Goal: Task Accomplishment & Management: Manage account settings

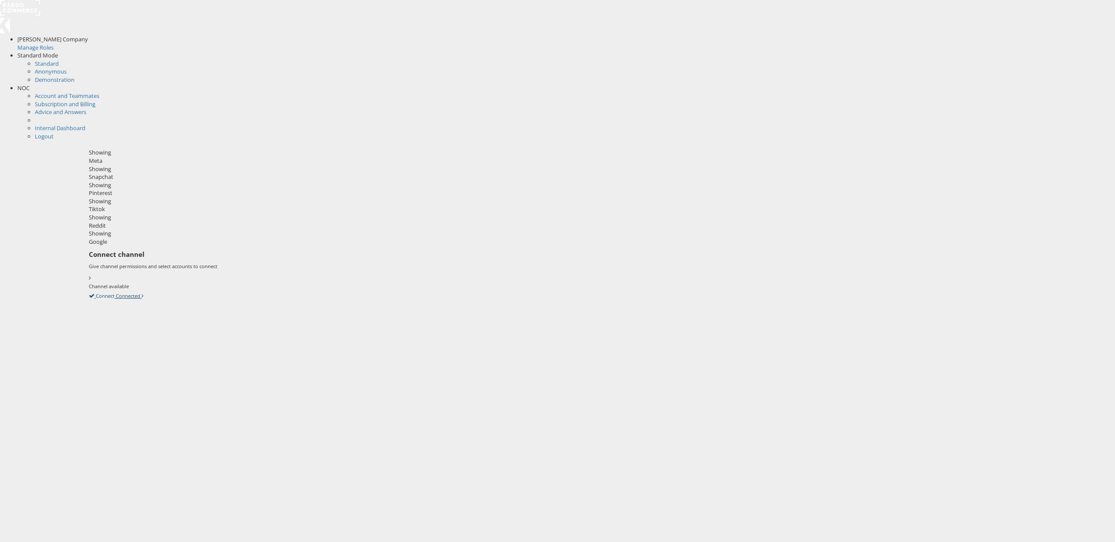
click at [89, 292] on icon at bounding box center [89, 296] width 0 height 8
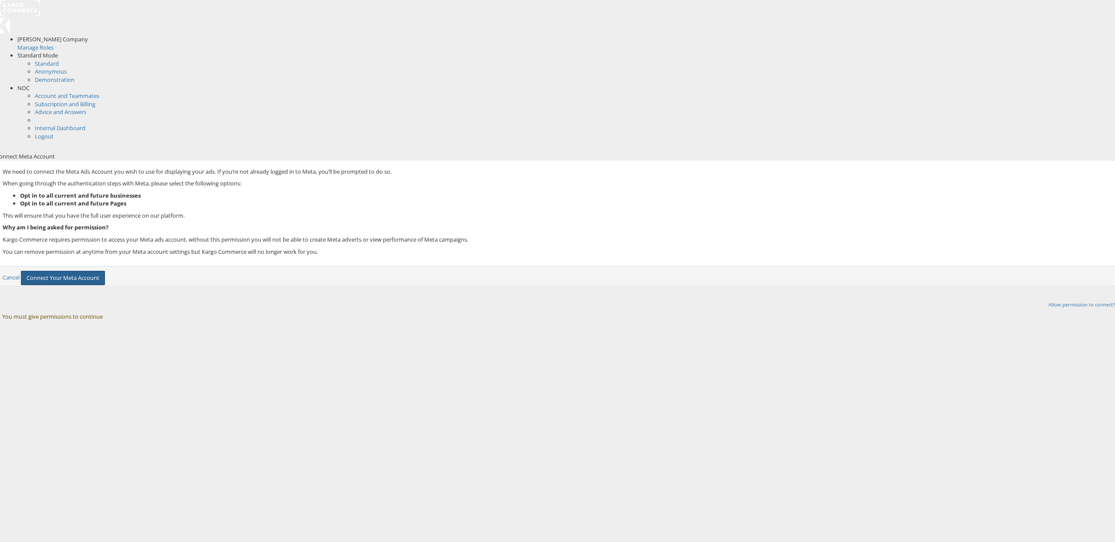
click at [105, 271] on button "Connect Your Meta Account" at bounding box center [63, 278] width 84 height 14
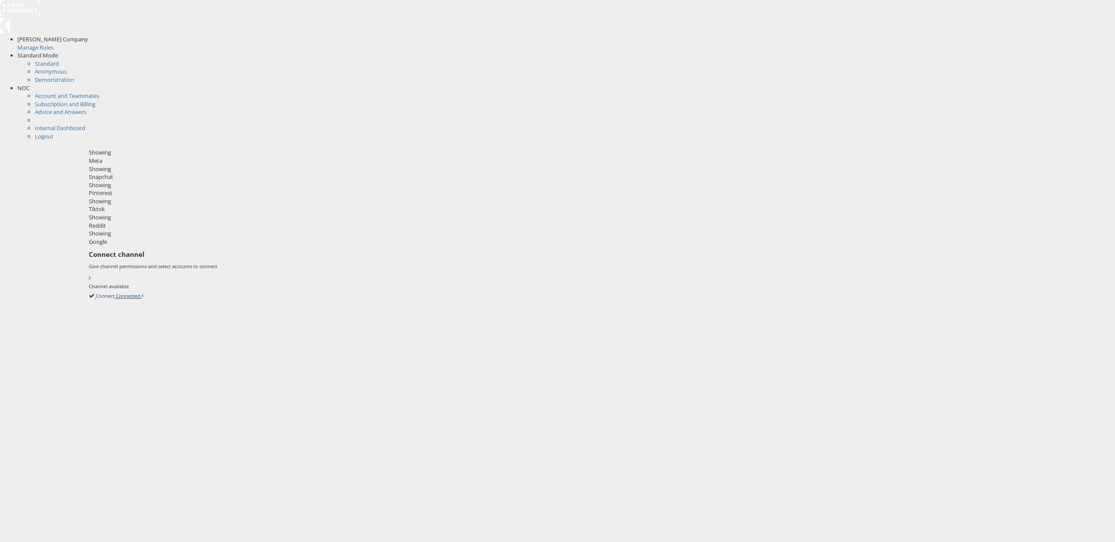
click at [89, 292] on icon at bounding box center [89, 296] width 0 height 8
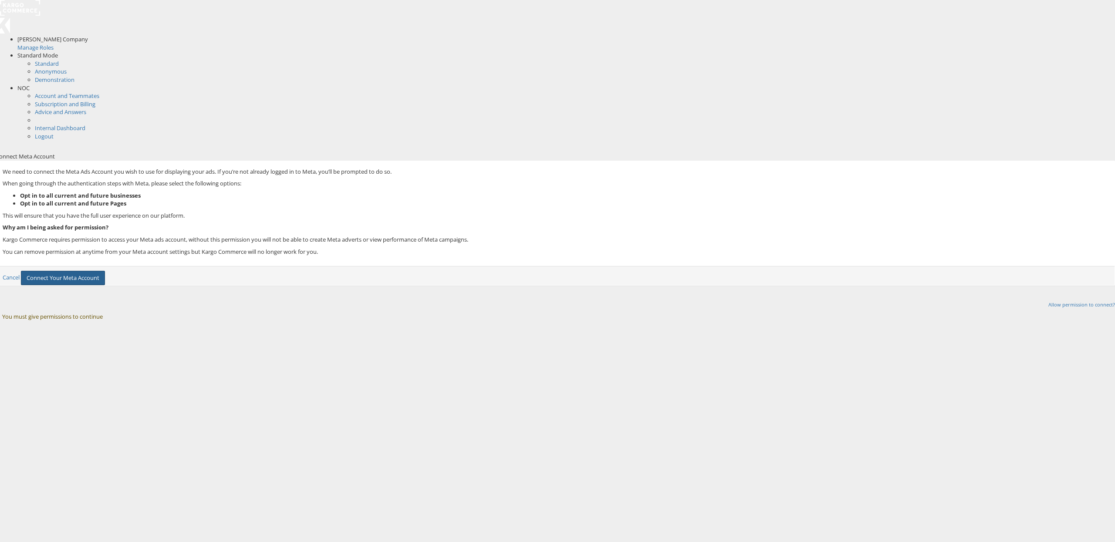
click at [105, 271] on button "Connect Your Meta Account" at bounding box center [63, 278] width 84 height 14
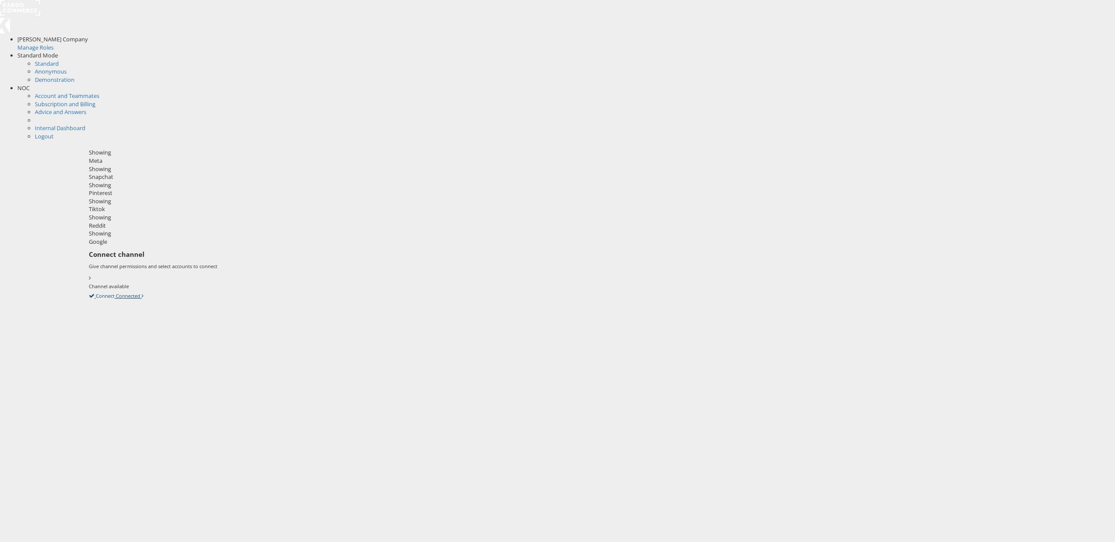
click at [115, 293] on label "Connect" at bounding box center [105, 296] width 19 height 7
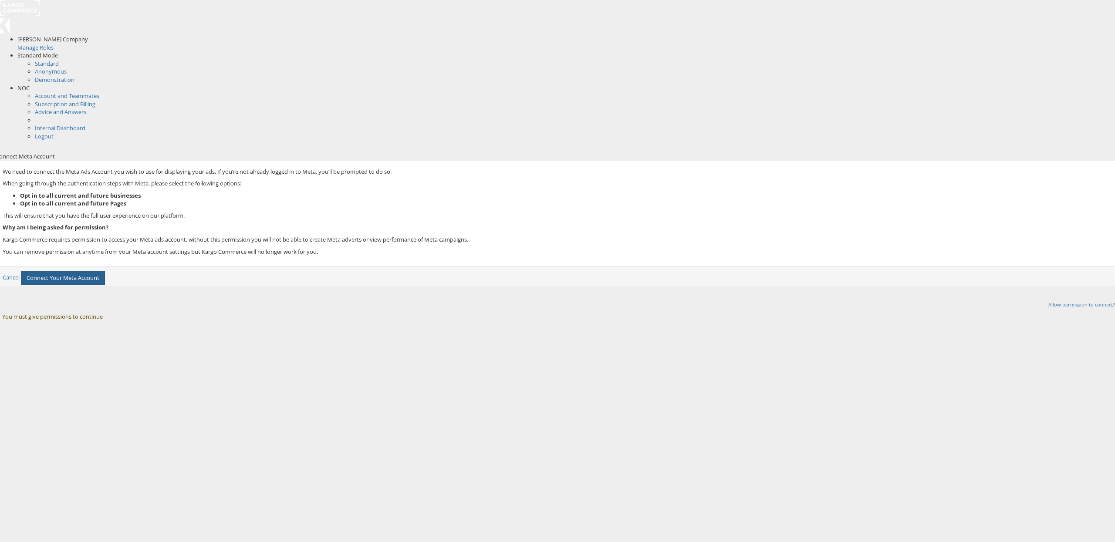
click at [105, 271] on button "Connect Your Meta Account" at bounding box center [63, 278] width 84 height 14
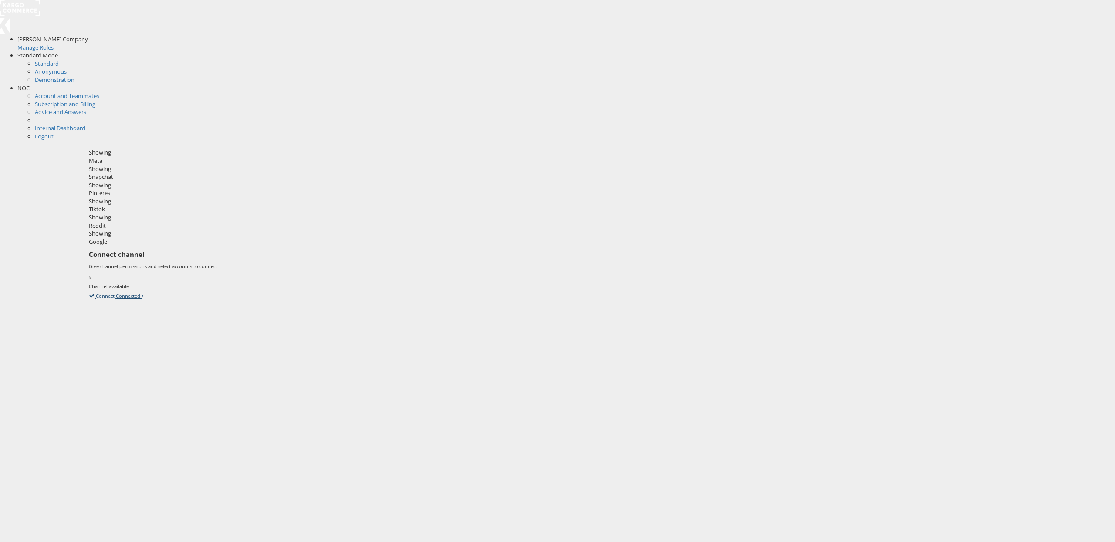
click at [89, 292] on icon at bounding box center [89, 296] width 0 height 8
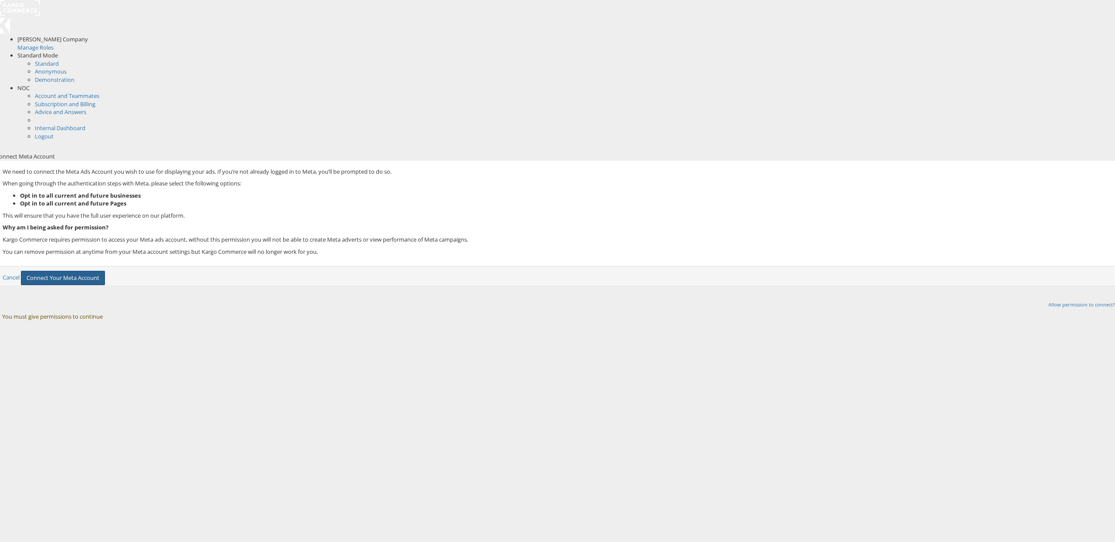
click at [105, 271] on button "Connect Your Meta Account" at bounding box center [63, 278] width 84 height 14
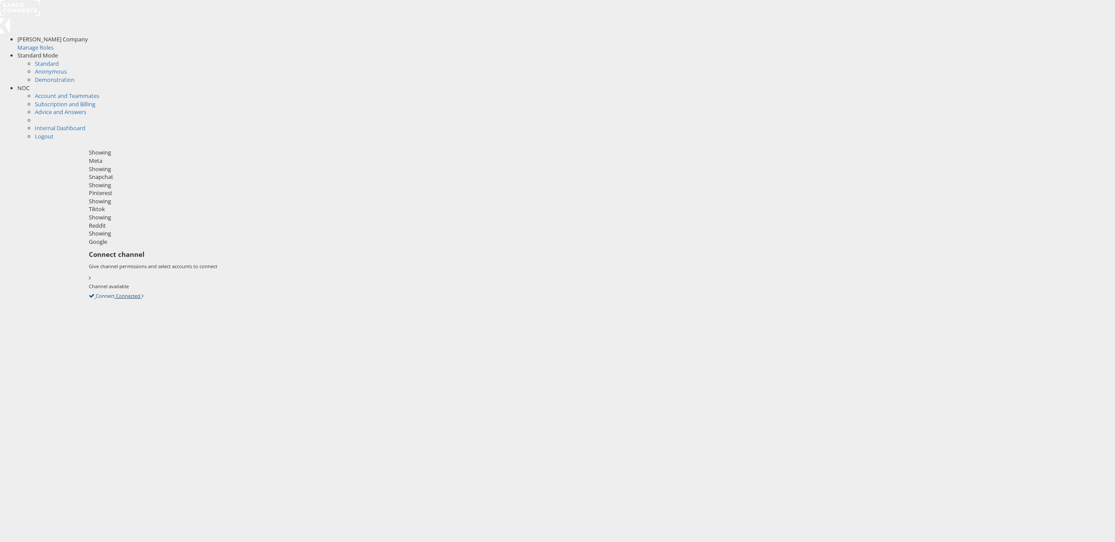
click at [89, 292] on icon at bounding box center [89, 296] width 0 height 8
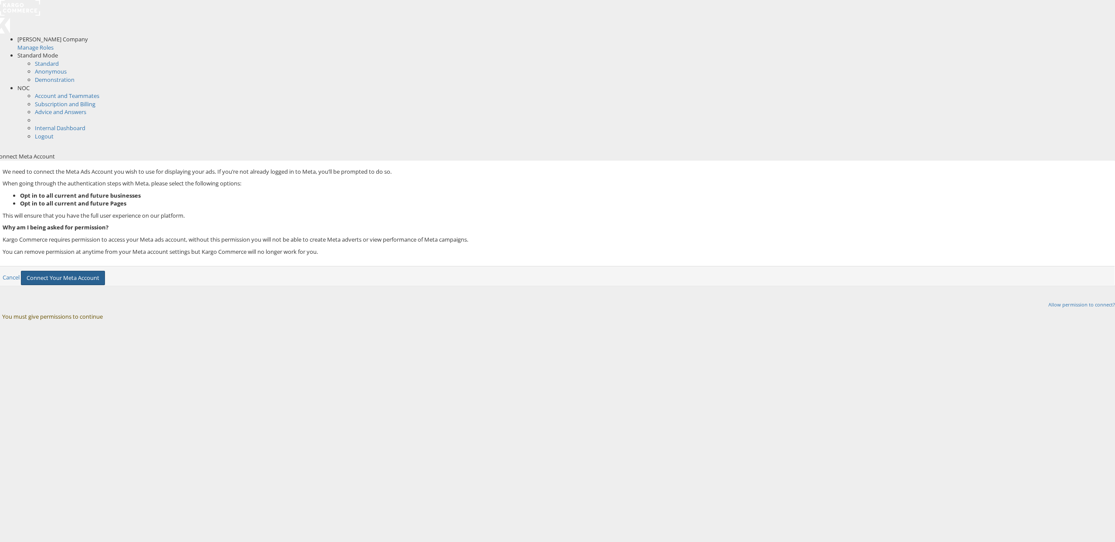
click at [105, 271] on button "Connect Your Meta Account" at bounding box center [63, 278] width 84 height 14
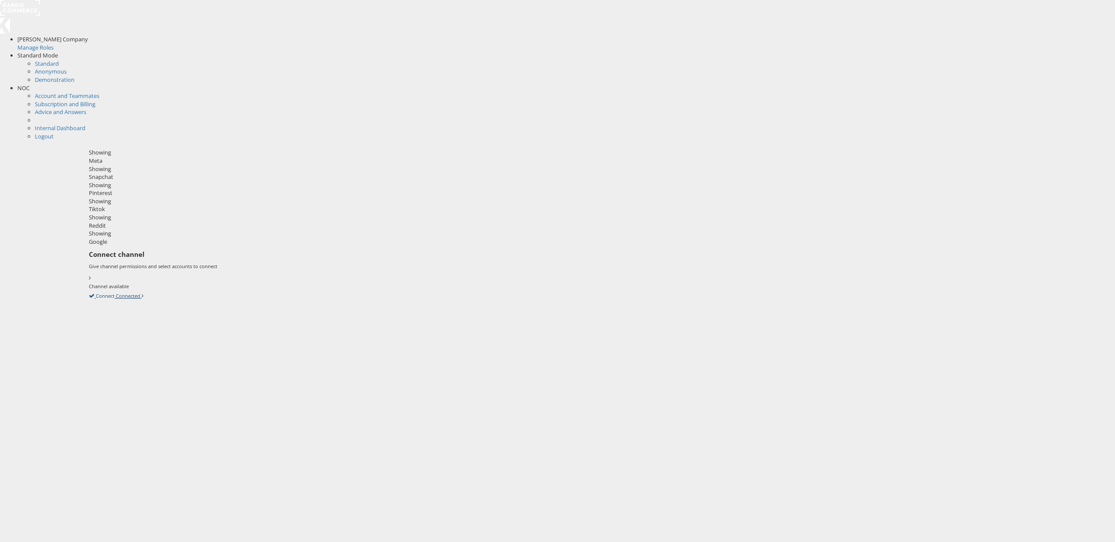
click at [89, 292] on icon at bounding box center [89, 296] width 0 height 8
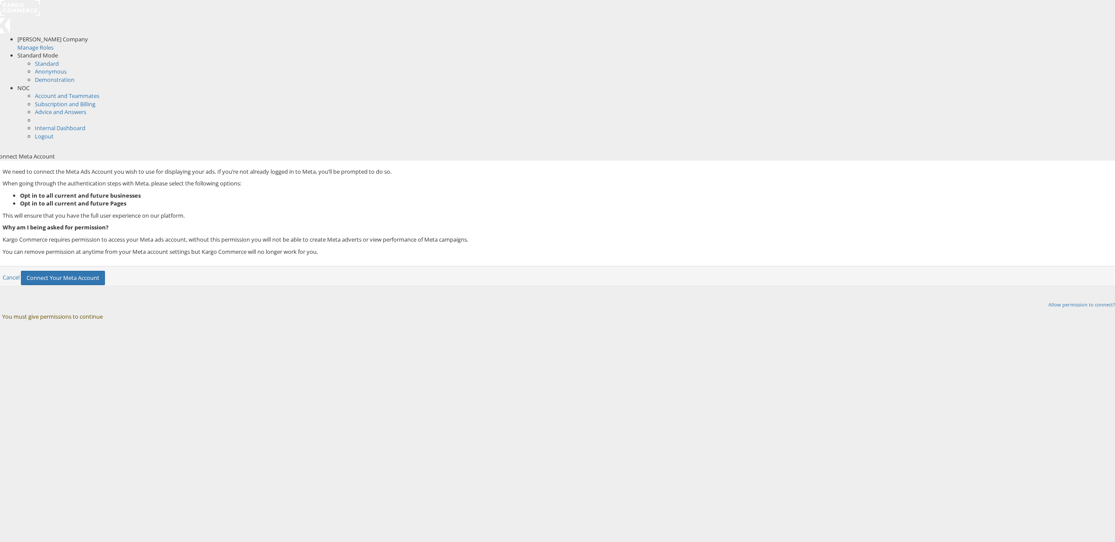
click at [584, 256] on div "We need to connect the Meta Ads Account you wish to use for displaying your ads…" at bounding box center [555, 213] width 1118 height 105
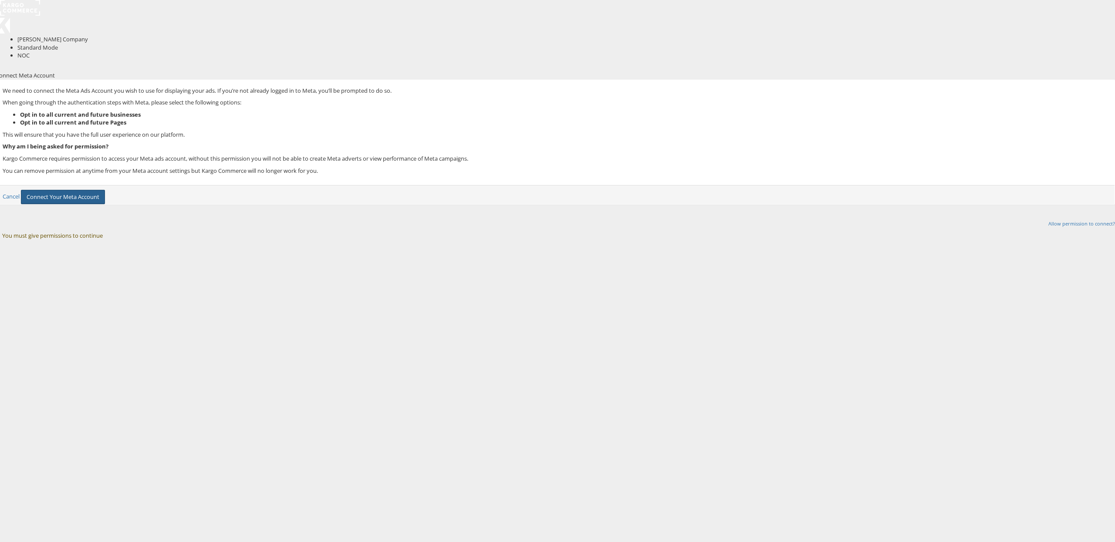
click at [105, 204] on button "Connect Your Meta Account" at bounding box center [63, 197] width 84 height 14
